Goal: Transaction & Acquisition: Purchase product/service

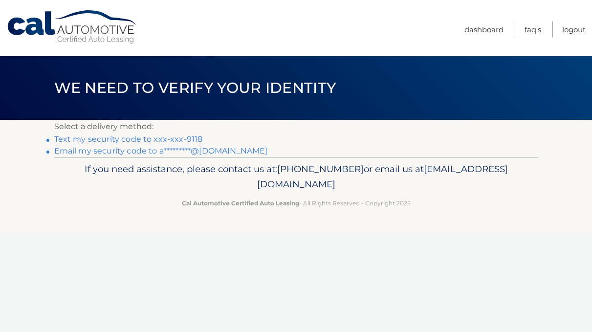
click at [75, 139] on link "Text my security code to xxx-xxx-9118" at bounding box center [128, 138] width 149 height 9
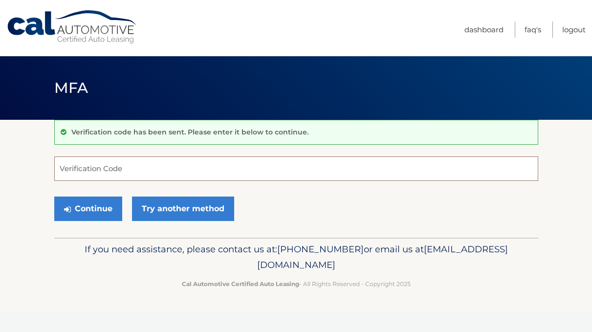
click at [97, 174] on input "Verification Code" at bounding box center [296, 168] width 484 height 24
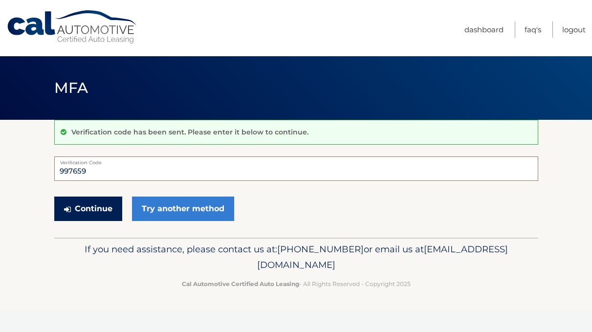
type input "997659"
click at [101, 205] on button "Continue" at bounding box center [88, 209] width 68 height 24
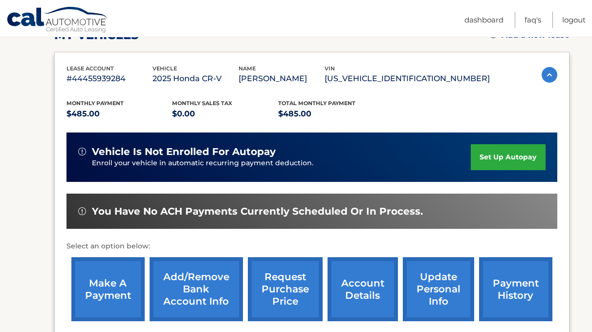
scroll to position [170, 0]
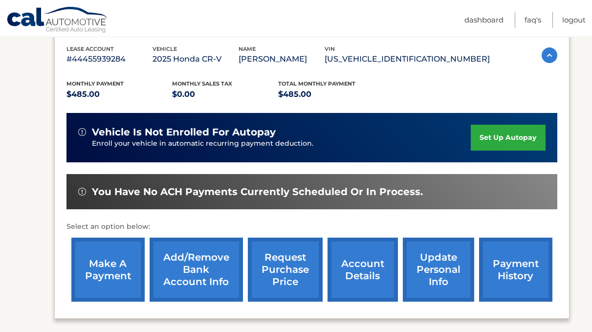
click at [355, 277] on link "account details" at bounding box center [363, 270] width 70 height 64
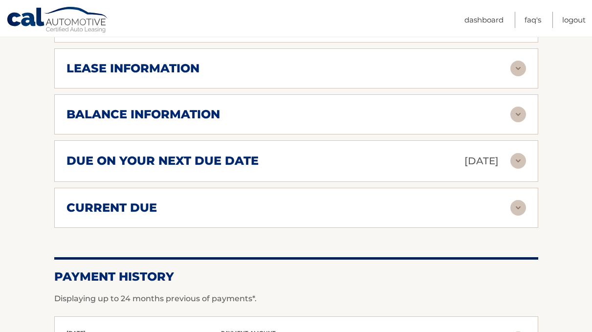
scroll to position [556, 0]
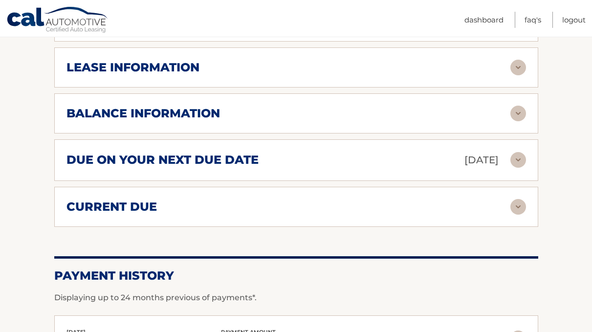
click at [464, 159] on p "Sep 14, 2025" at bounding box center [481, 160] width 34 height 17
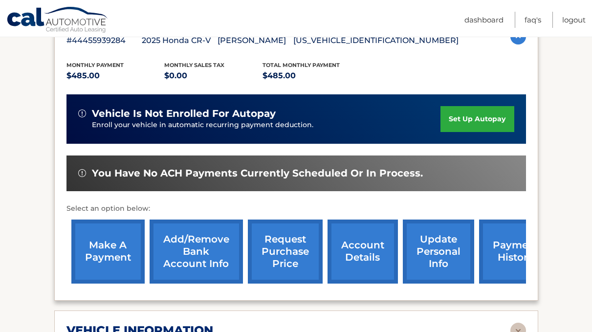
scroll to position [205, 0]
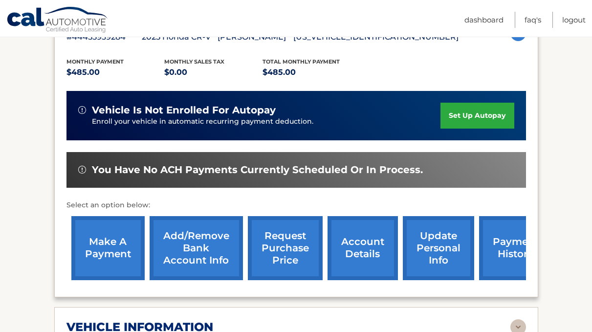
click at [121, 242] on link "make a payment" at bounding box center [107, 248] width 73 height 64
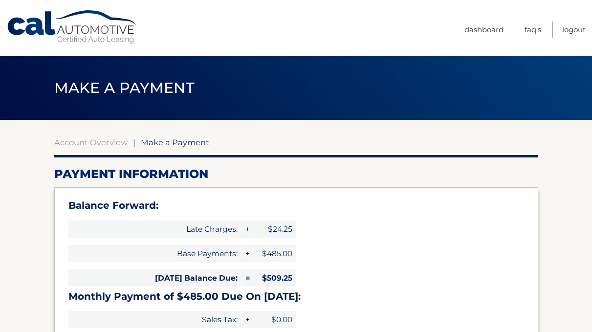
select select "N2YxMWYxNDQtZDEzYi00MzUzLWFiMjUtOTc5OWIxOTU3Yzlk"
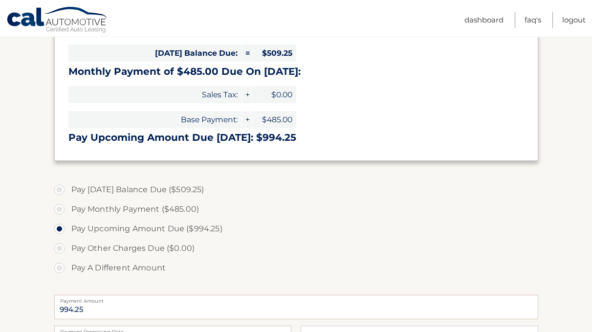
scroll to position [226, 0]
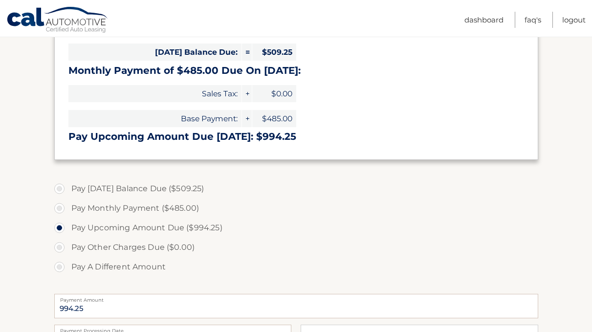
click at [102, 187] on label "Pay Today's Balance Due ($509.25)" at bounding box center [296, 189] width 484 height 20
click at [68, 187] on input "Pay Today's Balance Due ($509.25)" at bounding box center [63, 187] width 10 height 16
radio input "true"
type input "509.25"
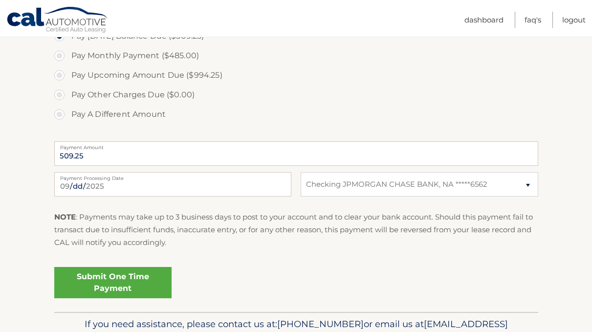
scroll to position [379, 0]
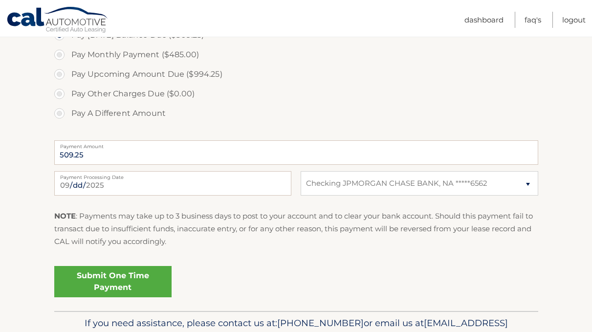
click at [129, 284] on link "Submit One Time Payment" at bounding box center [112, 281] width 117 height 31
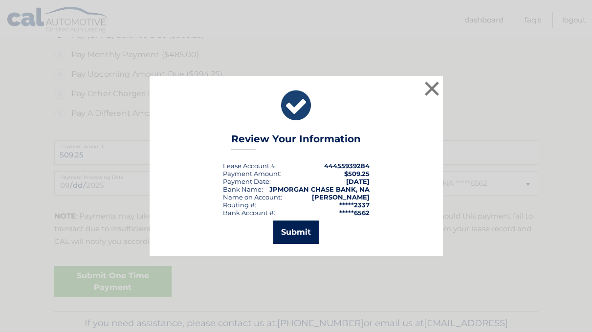
click at [299, 231] on button "Submit" at bounding box center [295, 231] width 45 height 23
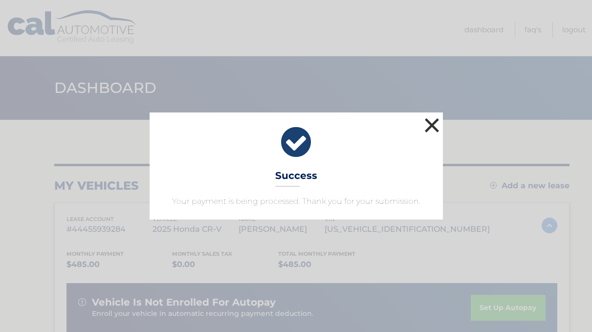
click at [429, 128] on button "×" at bounding box center [432, 125] width 20 height 20
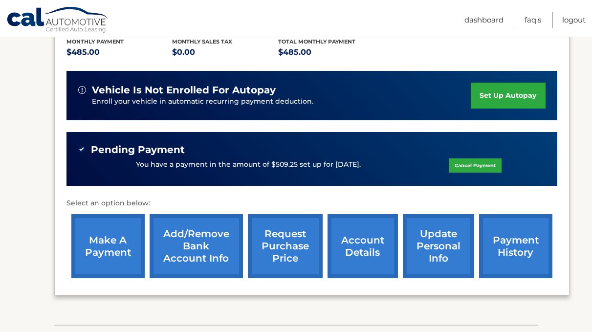
scroll to position [214, 0]
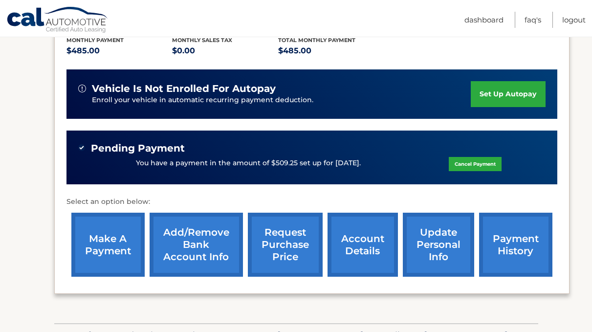
click at [458, 243] on link "update personal info" at bounding box center [438, 245] width 71 height 64
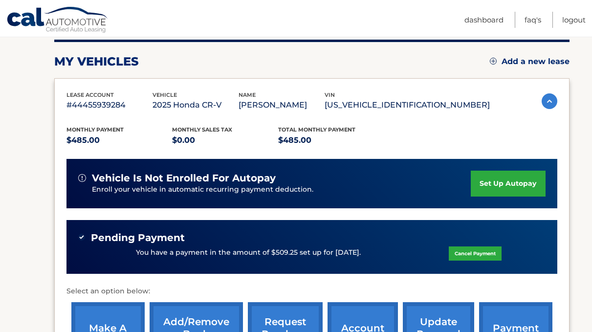
scroll to position [127, 0]
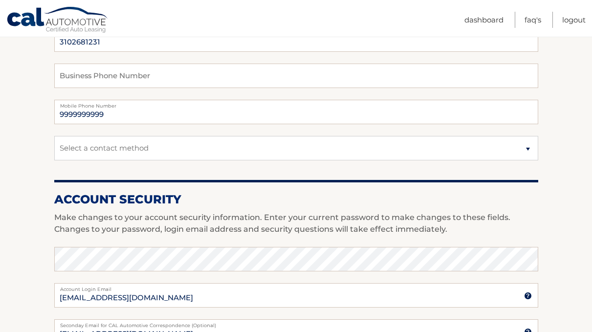
scroll to position [235, 0]
